Goal: Task Accomplishment & Management: Manage account settings

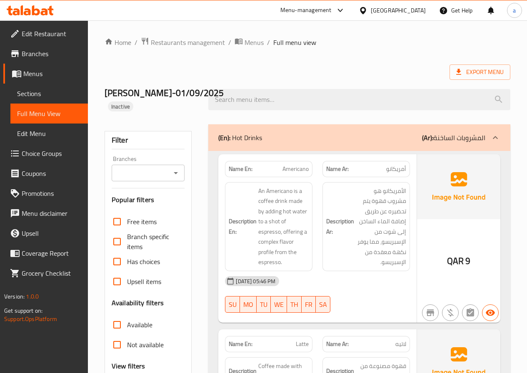
click at [14, 94] on link "Sections" at bounding box center [48, 94] width 77 height 20
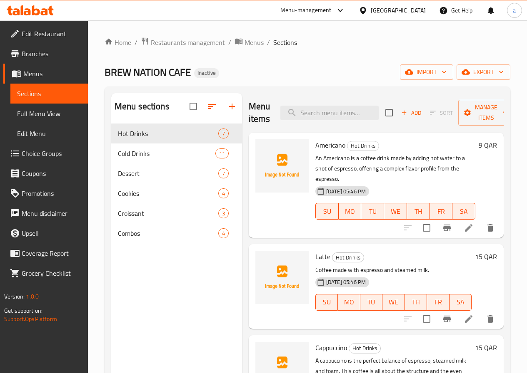
click at [345, 52] on div "Home / Restaurants management / Menus / Sections BREW NATION CAFE Inactive impo…" at bounding box center [306, 255] width 405 height 436
click at [144, 224] on div "Croissant 3" at bounding box center [176, 214] width 131 height 20
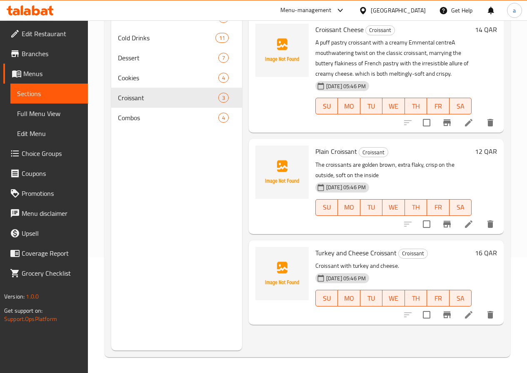
scroll to position [117, 0]
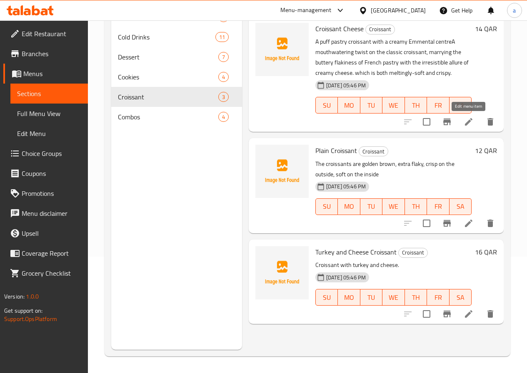
click at [464, 124] on icon at bounding box center [468, 122] width 10 height 10
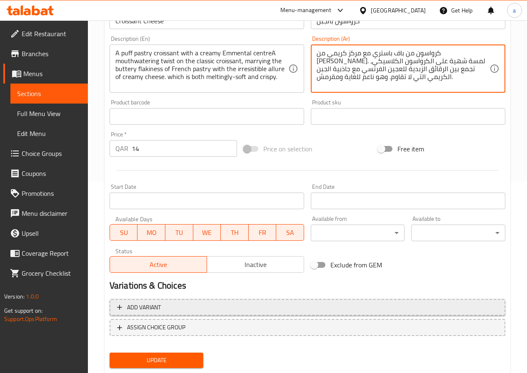
scroll to position [215, 0]
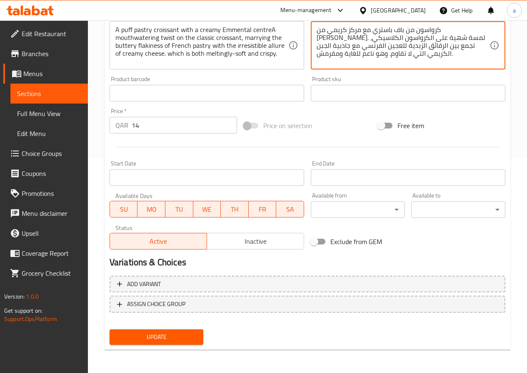
type textarea "كرواسون من باف باستري مع مركز كريمي من [PERSON_NAME]. لمسة شهية على الكرواسون ا…"
click at [124, 334] on span "Update" at bounding box center [156, 337] width 81 height 10
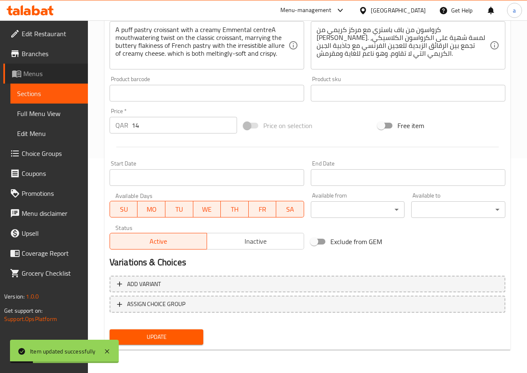
click at [45, 73] on span "Menus" at bounding box center [52, 74] width 58 height 10
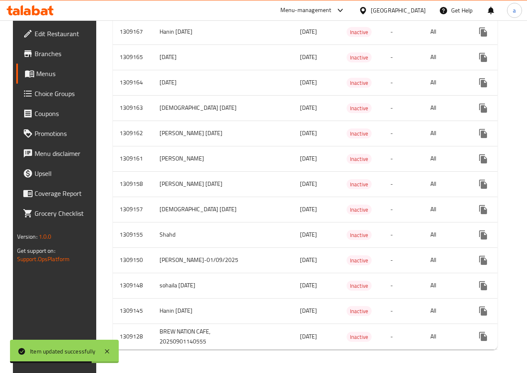
scroll to position [380, 0]
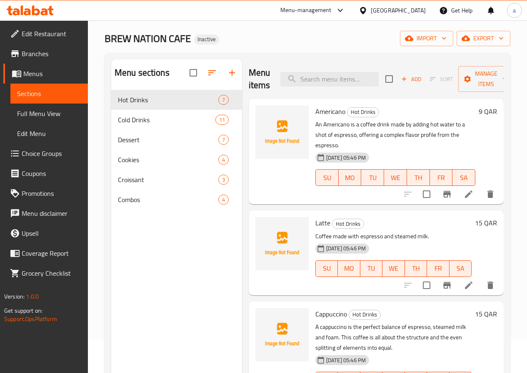
scroll to position [33, 0]
click at [142, 185] on span "Croissant" at bounding box center [156, 180] width 77 height 10
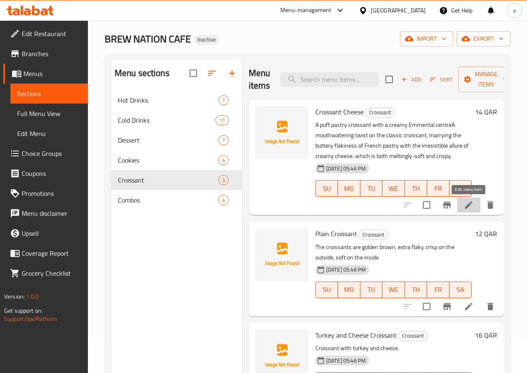
click at [464, 204] on icon at bounding box center [468, 205] width 10 height 10
